Goal: Transaction & Acquisition: Subscribe to service/newsletter

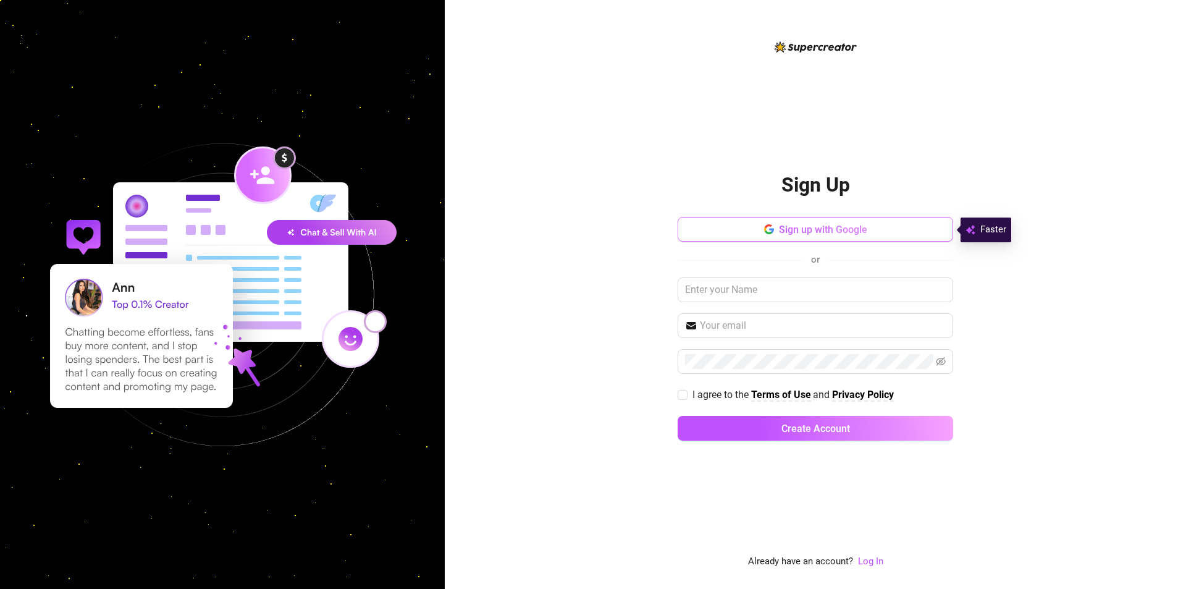
click at [834, 234] on span "Sign up with Google" at bounding box center [823, 230] width 88 height 12
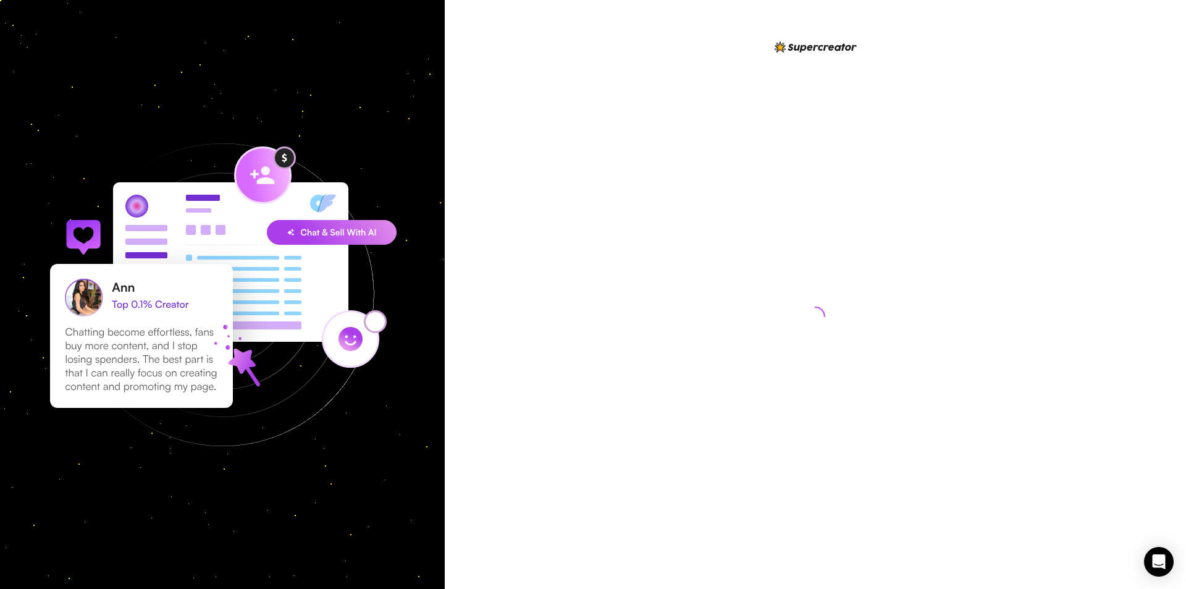
click at [1009, 153] on div at bounding box center [816, 294] width 742 height 589
click at [648, 217] on div at bounding box center [816, 294] width 742 height 589
click at [852, 221] on div at bounding box center [816, 305] width 276 height 530
